Goal: Information Seeking & Learning: Learn about a topic

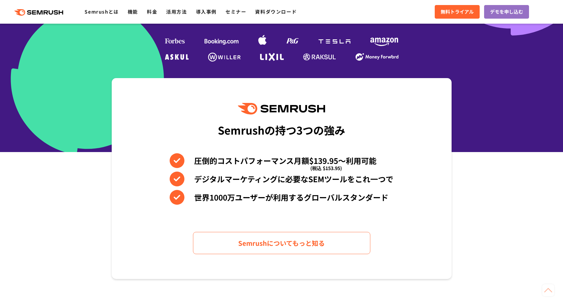
scroll to position [384, 0]
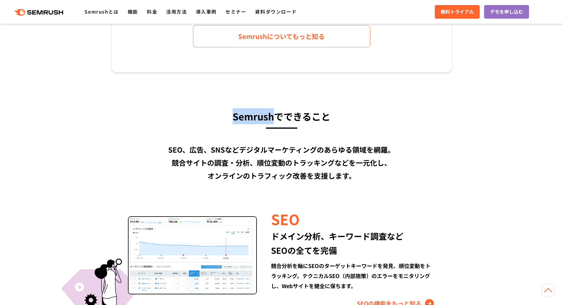
drag, startPoint x: 234, startPoint y: 115, endPoint x: 278, endPoint y: 114, distance: 44.1
click at [278, 114] on h3 "Semrushでできること" at bounding box center [282, 116] width 340 height 16
copy h3 "Semrush"
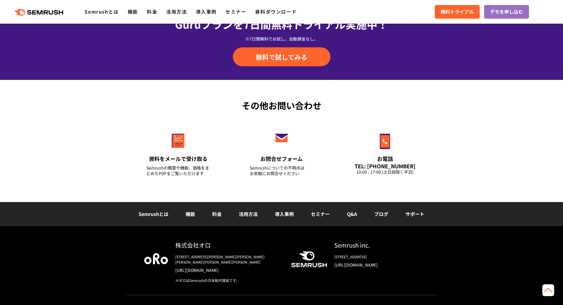
scroll to position [2033, 0]
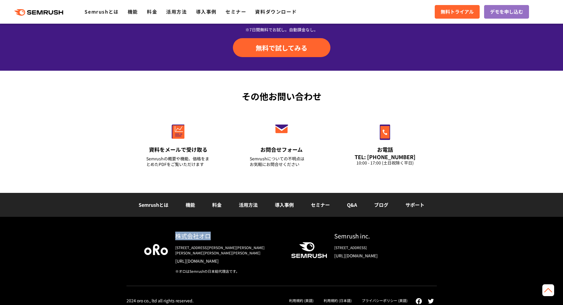
drag, startPoint x: 177, startPoint y: 238, endPoint x: 215, endPoint y: 234, distance: 38.1
click at [215, 234] on div "株式会社オロ" at bounding box center [228, 235] width 106 height 9
copy div "株式会社オロ"
click at [200, 258] on link "[URL][DOMAIN_NAME]" at bounding box center [228, 261] width 106 height 6
drag, startPoint x: 335, startPoint y: 236, endPoint x: 375, endPoint y: 235, distance: 39.9
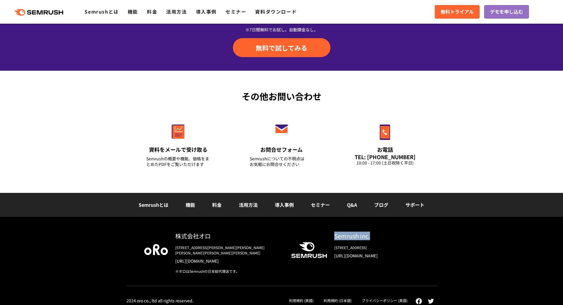
click at [375, 235] on div "Semrush inc." at bounding box center [376, 235] width 85 height 9
copy div "Semrush inc."
click at [385, 256] on link "[URL][DOMAIN_NAME]" at bounding box center [376, 255] width 85 height 6
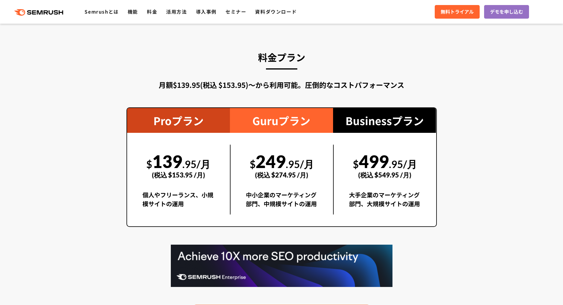
scroll to position [1035, 0]
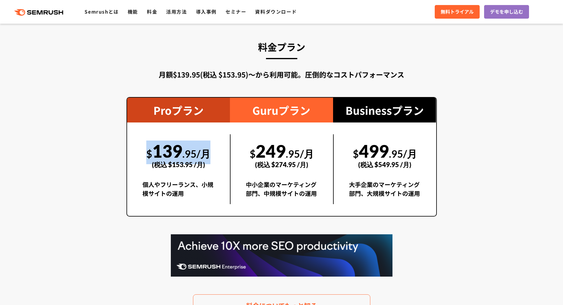
drag, startPoint x: 146, startPoint y: 155, endPoint x: 217, endPoint y: 155, distance: 70.6
click at [217, 155] on div "$ 139 .95/月 (税込 $153.95 /月) 個人やフリーランス、小規模サイトの運用" at bounding box center [178, 169] width 103 height 70
copy div "$ 139 .95/月"
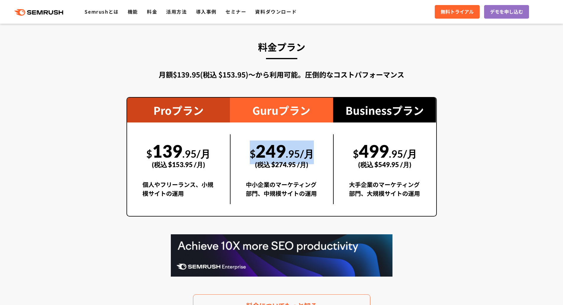
drag, startPoint x: 251, startPoint y: 153, endPoint x: 315, endPoint y: 155, distance: 63.9
click at [315, 155] on div "$ 249 .95/月 (税込 $274.95 /月)" at bounding box center [282, 154] width 72 height 41
copy div "$ 249 .95/月"
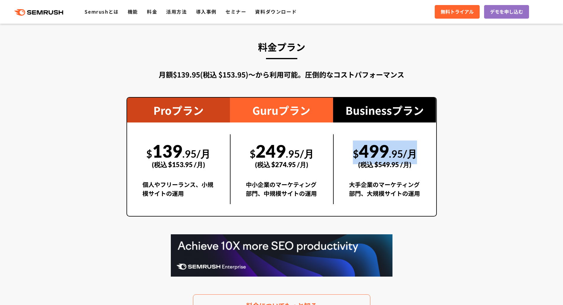
drag, startPoint x: 354, startPoint y: 154, endPoint x: 417, endPoint y: 150, distance: 63.6
click at [417, 150] on div "$ 499 .95/月 (税込 $549.95 /月)" at bounding box center [385, 154] width 72 height 41
copy div "$ 499 .95/月"
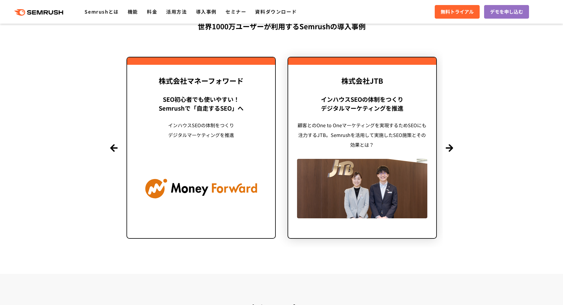
scroll to position [1419, 0]
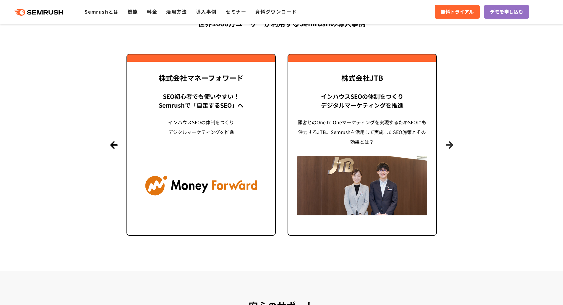
click at [450, 146] on button "Next" at bounding box center [449, 144] width 7 height 7
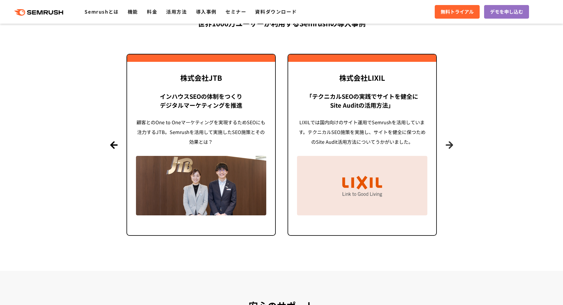
click at [450, 146] on button "Next" at bounding box center [449, 144] width 7 height 7
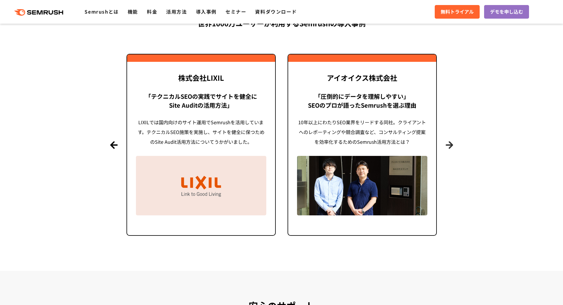
click at [450, 146] on button "Next" at bounding box center [449, 144] width 7 height 7
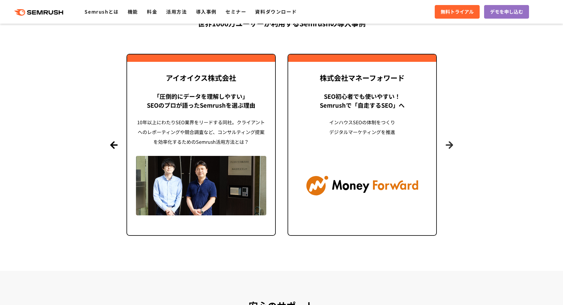
click at [450, 146] on button "Next" at bounding box center [449, 144] width 7 height 7
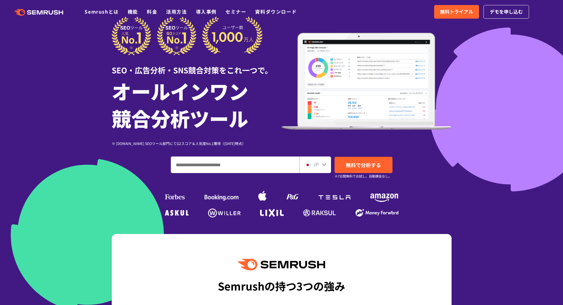
scroll to position [0, 0]
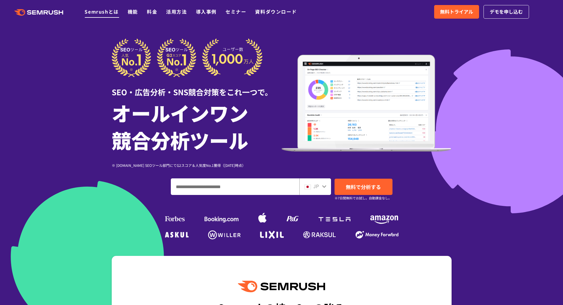
click at [109, 14] on link "Semrushとは" at bounding box center [102, 11] width 34 height 7
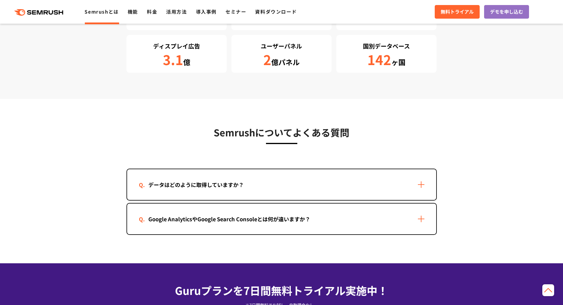
scroll to position [1123, 0]
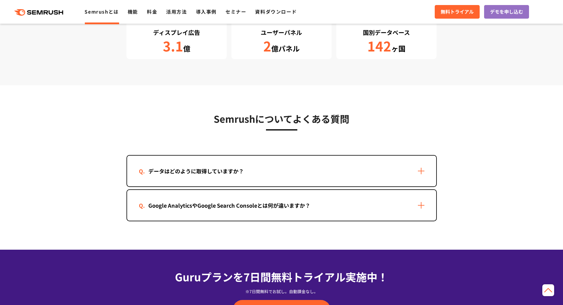
click at [360, 179] on div "データはどのように取得していますか？" at bounding box center [281, 170] width 309 height 31
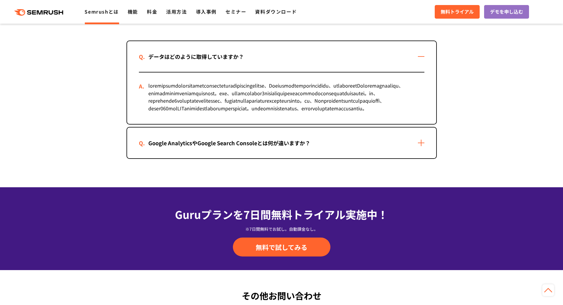
scroll to position [1242, 0]
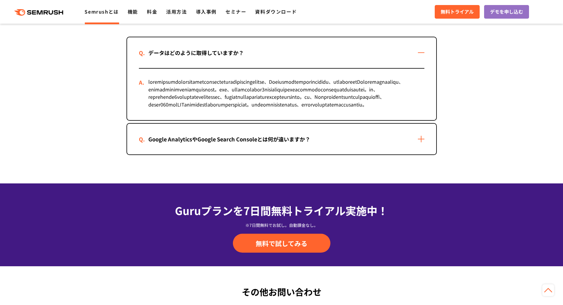
click at [366, 154] on div "Google AnalyticsやGoogle Search Consoleとは何が違いますか？" at bounding box center [281, 139] width 309 height 31
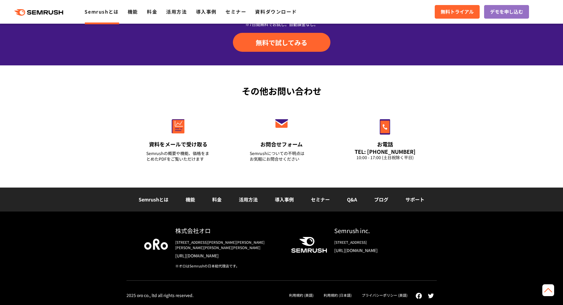
scroll to position [1527, 0]
click at [135, 14] on link "機能" at bounding box center [133, 11] width 10 height 7
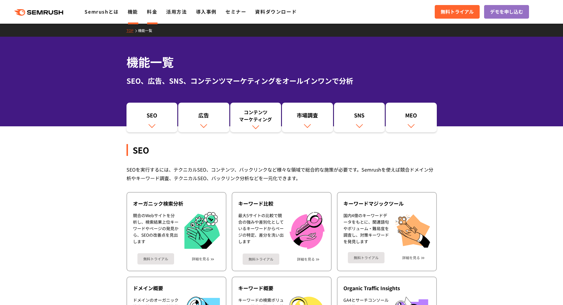
click at [153, 15] on li "料金" at bounding box center [152, 12] width 10 height 8
click at [155, 14] on link "料金" at bounding box center [152, 11] width 10 height 7
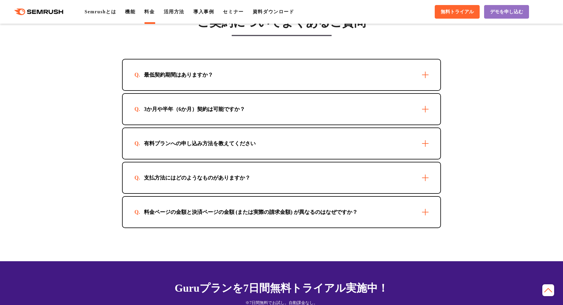
scroll to position [1685, 0]
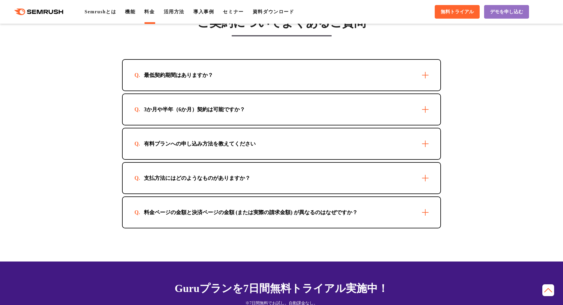
click at [218, 83] on div "最低契約期間はありますか？" at bounding box center [282, 75] width 318 height 31
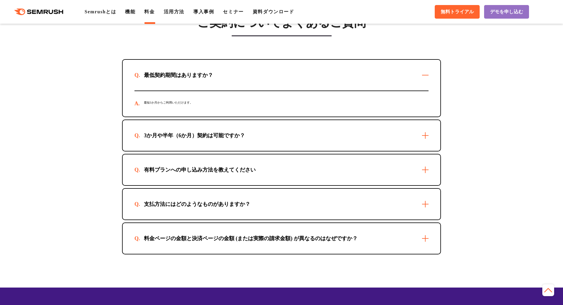
click at [226, 138] on div "3か月や半年（6か月）契約は可能ですか？" at bounding box center [194, 135] width 120 height 7
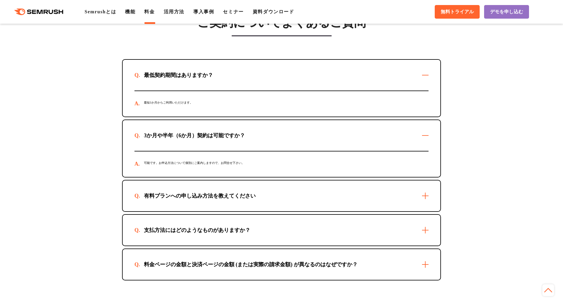
click at [214, 197] on div "有料プランへの申し込み方法を教えてください" at bounding box center [199, 195] width 131 height 7
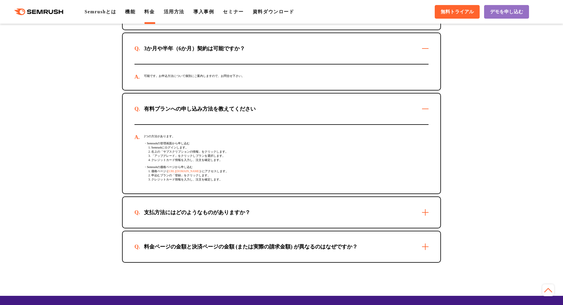
scroll to position [1774, 0]
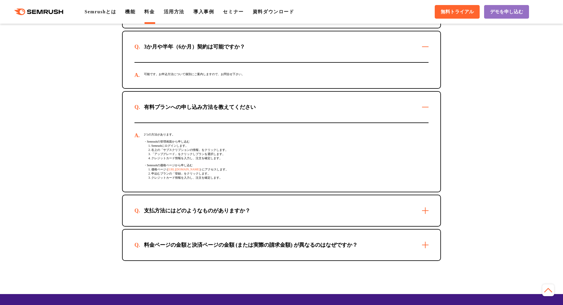
click at [207, 214] on div "支払方法にはどのようなものがありますか？" at bounding box center [196, 210] width 125 height 7
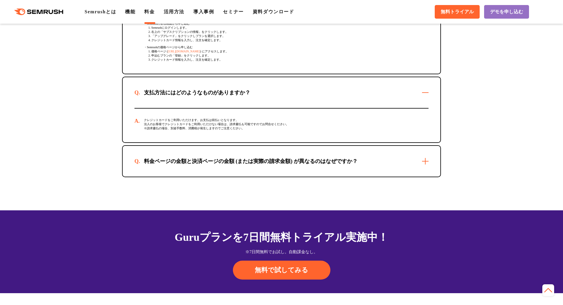
scroll to position [1892, 0]
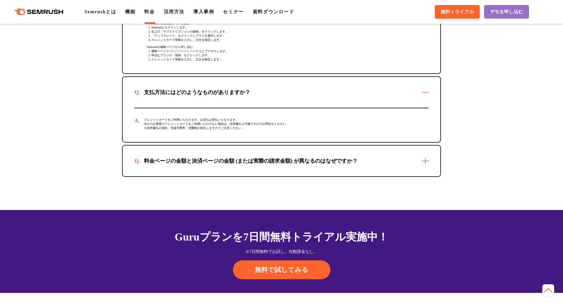
click at [228, 176] on div "料金ページの金額と決済ページの金額 (または実際の請求金額) が異なるのはなぜですか？" at bounding box center [282, 160] width 318 height 31
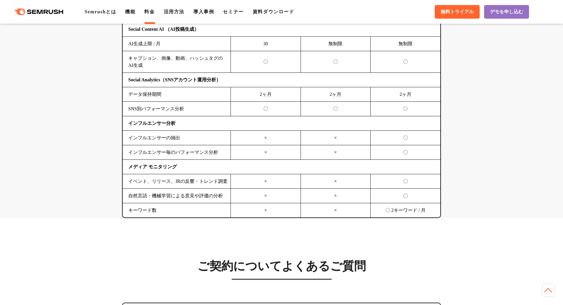
scroll to position [1360, 0]
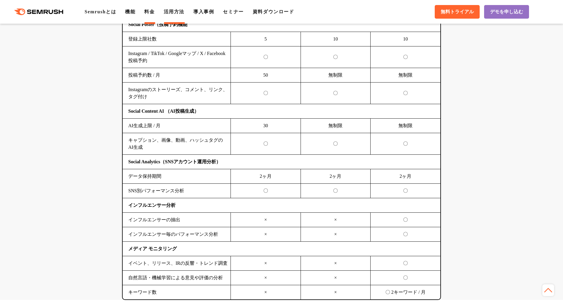
click at [182, 10] on link "活用方法" at bounding box center [174, 11] width 21 height 5
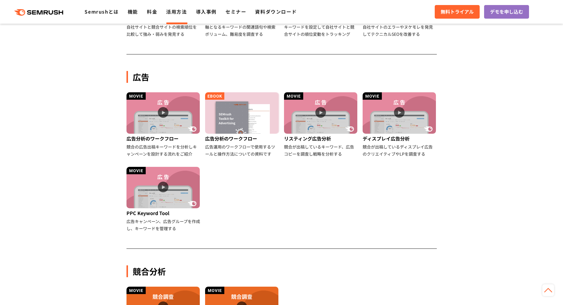
scroll to position [296, 0]
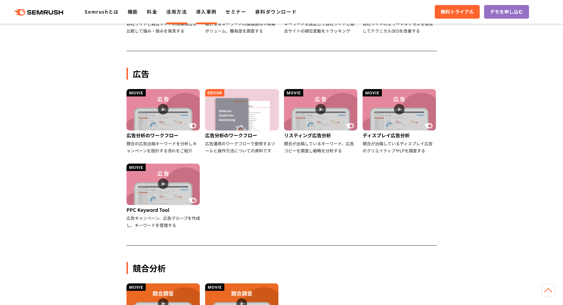
click at [209, 15] on li "導入事例" at bounding box center [206, 12] width 21 height 8
click at [209, 14] on link "導入事例" at bounding box center [206, 11] width 21 height 7
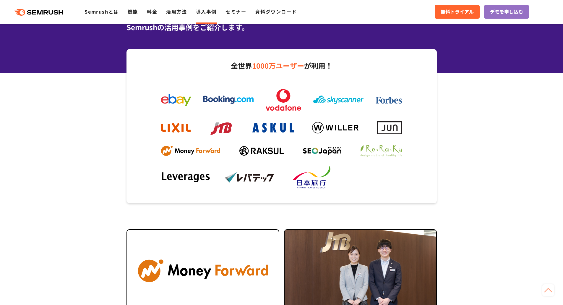
scroll to position [30, 0]
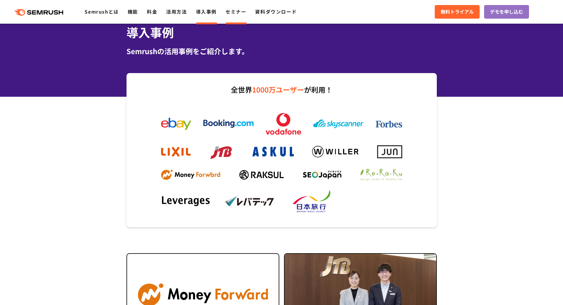
click at [231, 14] on link "セミナー" at bounding box center [236, 11] width 21 height 7
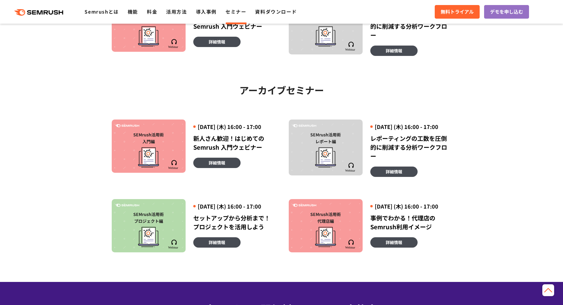
scroll to position [296, 0]
